Goal: Information Seeking & Learning: Compare options

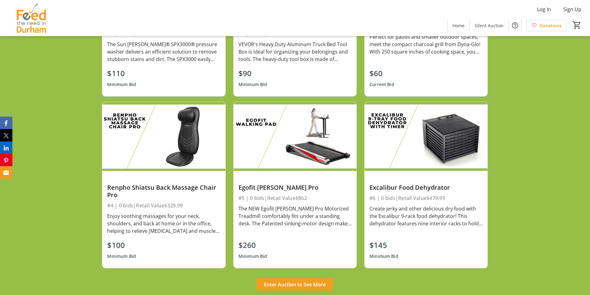
scroll to position [516, 0]
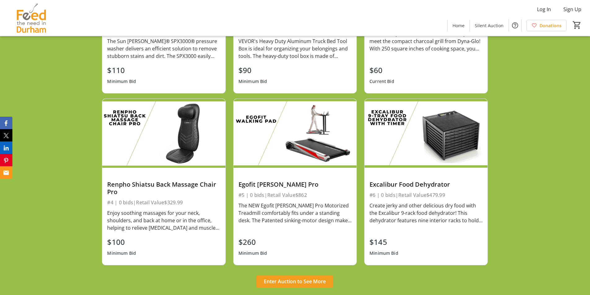
click at [392, 214] on div "Create jerky and other delicious dry food with the Excalibur 9-rack food dehydr…" at bounding box center [426, 213] width 113 height 22
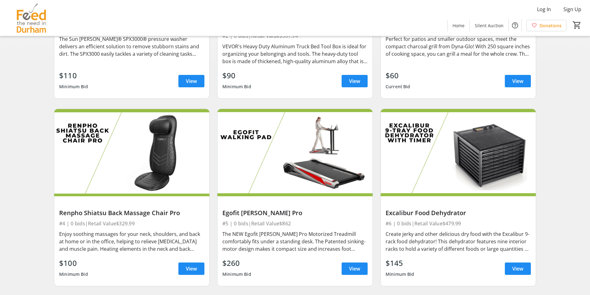
scroll to position [186, 0]
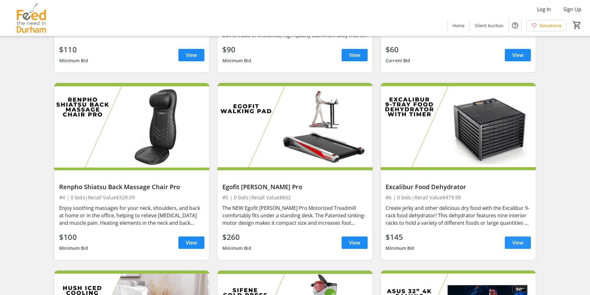
click at [512, 242] on span at bounding box center [518, 242] width 26 height 15
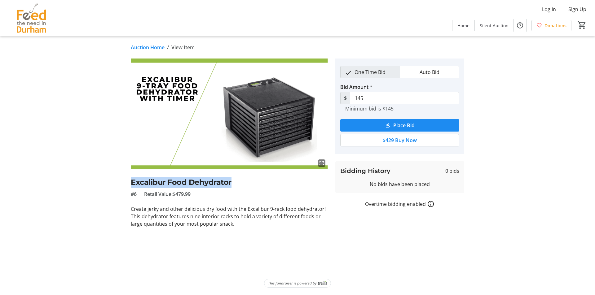
drag, startPoint x: 130, startPoint y: 180, endPoint x: 231, endPoint y: 187, distance: 101.3
click at [231, 187] on tr-auction-item-ui "fullscreen Excalibur Food Dehydrator #6 Retail Value: $479.99 Create jerky and …" at bounding box center [229, 143] width 204 height 169
copy h2 "Excalibur Food Dehydrator"
click at [80, 171] on tr-auction-item-details-ui "Auction Home / View Item fullscreen Excalibur Food Dehydrator #6 Retail Value: …" at bounding box center [297, 165] width 595 height 259
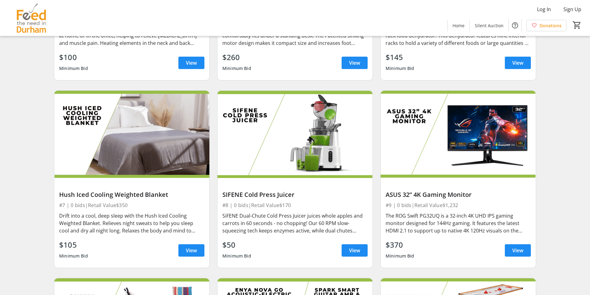
scroll to position [372, 0]
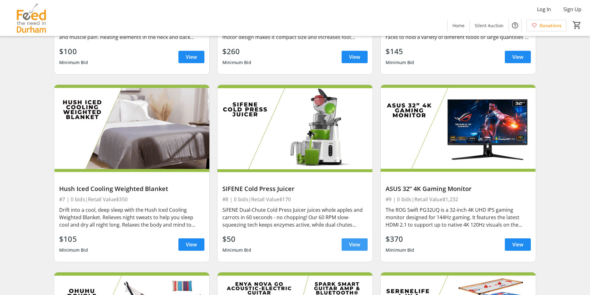
click at [354, 244] on span "View" at bounding box center [354, 244] width 11 height 7
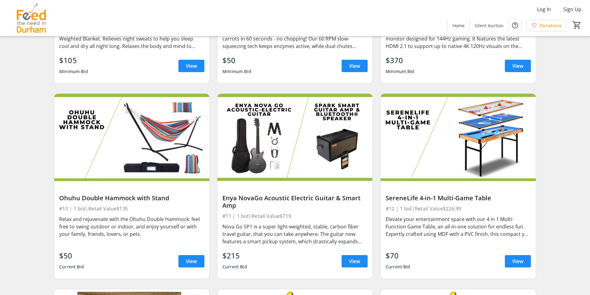
scroll to position [558, 0]
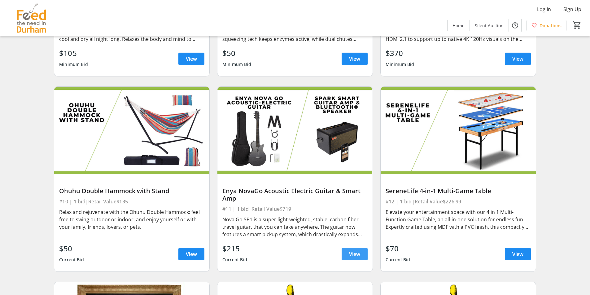
click at [350, 252] on span "View" at bounding box center [354, 254] width 11 height 7
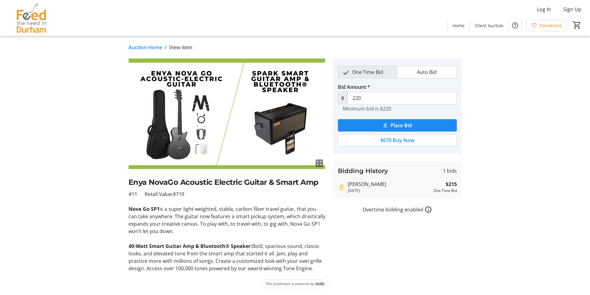
scroll to position [1, 0]
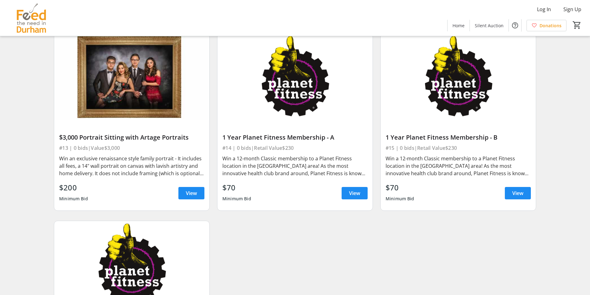
scroll to position [804, 0]
